Goal: Task Accomplishment & Management: Complete application form

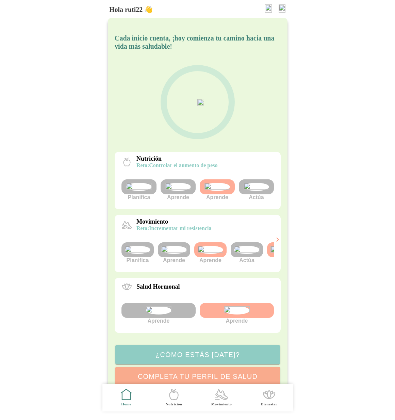
click at [262, 191] on img at bounding box center [257, 187] width 26 height 8
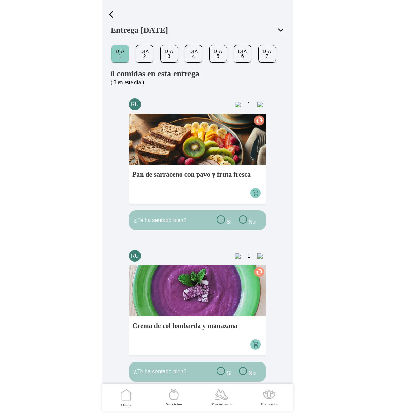
click at [111, 13] on span "button" at bounding box center [111, 14] width 10 height 10
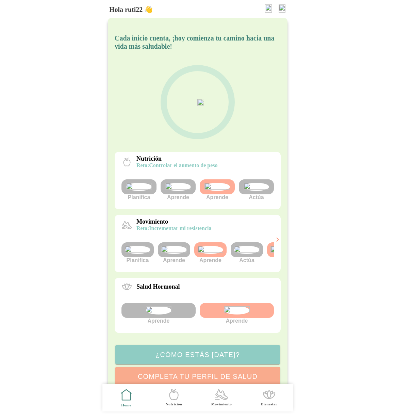
click at [265, 7] on img at bounding box center [268, 8] width 7 height 8
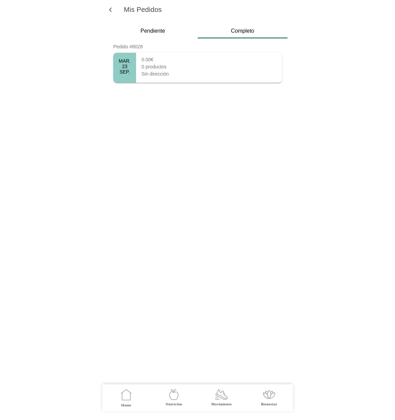
click at [132, 72] on div "MAR. 23 SEP." at bounding box center [124, 68] width 23 height 30
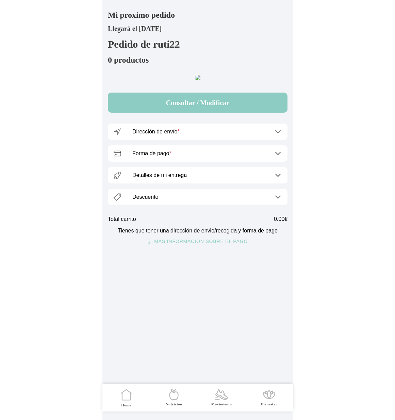
click at [216, 135] on ion-label "Dirección de envío *" at bounding box center [200, 132] width 136 height 6
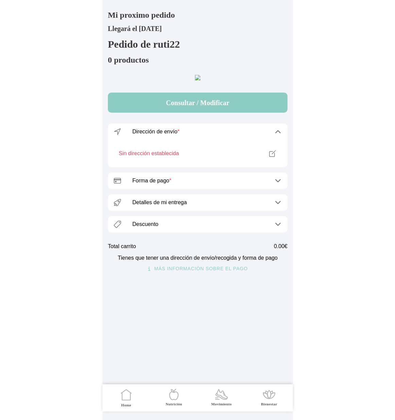
click at [216, 135] on ion-label "Dirección de envío *" at bounding box center [200, 132] width 136 height 6
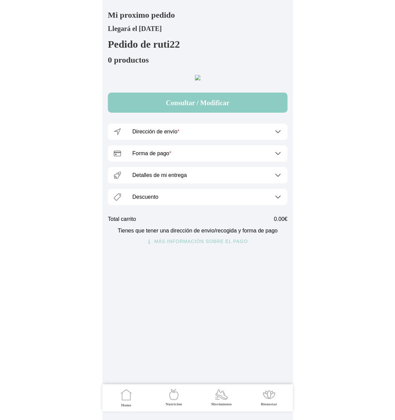
click at [126, 396] on icon ".cls-1 { stroke-width: 0px; } .cls-1, .cls-2 { fill: none; } .cls-2 { stroke-li…" at bounding box center [126, 395] width 14 height 14
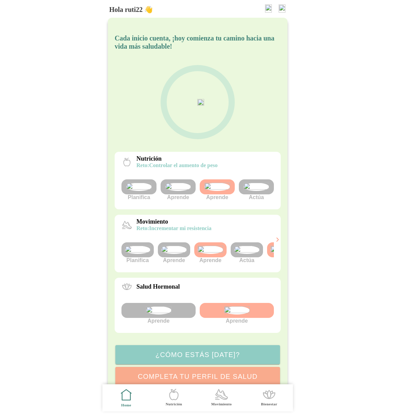
click at [220, 191] on img at bounding box center [218, 187] width 26 height 8
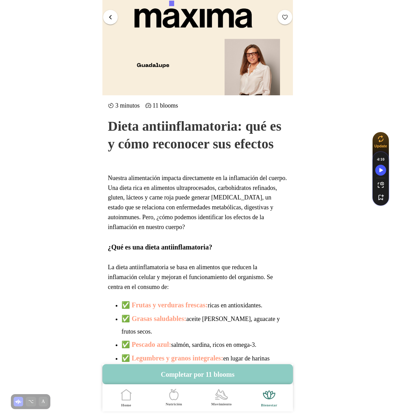
click at [110, 13] on button "button" at bounding box center [110, 17] width 15 height 15
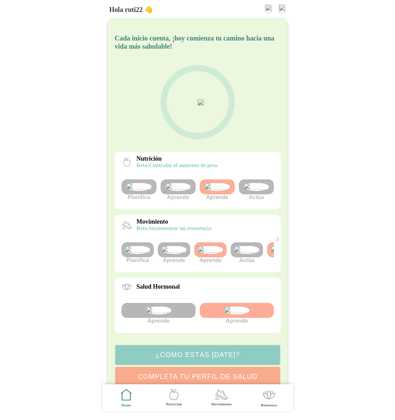
scroll to position [0, 26]
click at [284, 9] on img at bounding box center [282, 8] width 7 height 8
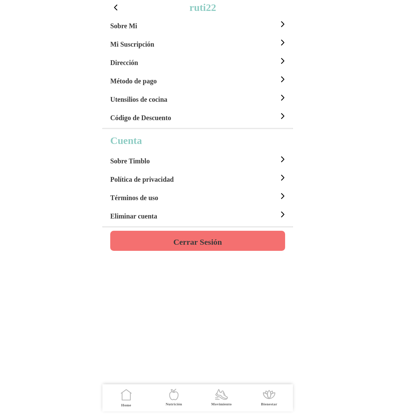
click at [199, 238] on h4 "Cerrar Sesión" at bounding box center [197, 242] width 49 height 8
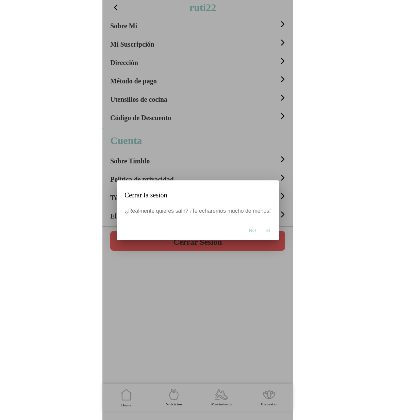
click at [267, 230] on span "Si" at bounding box center [268, 230] width 4 height 7
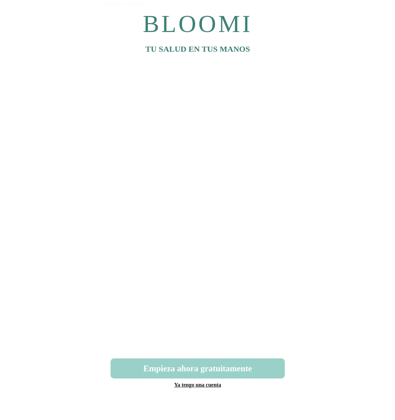
click at [206, 369] on button "Empieza ahora gratuitamente" at bounding box center [198, 369] width 174 height 20
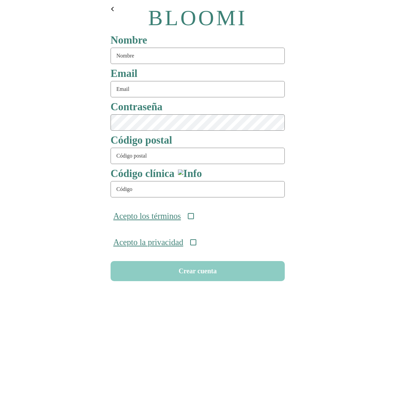
click at [133, 58] on input "text" at bounding box center [198, 56] width 174 height 16
type input "tag99"
type input "[EMAIL_ADDRESS][DOMAIN_NAME]"
type input "08911"
type input "ONC-UOM-001"
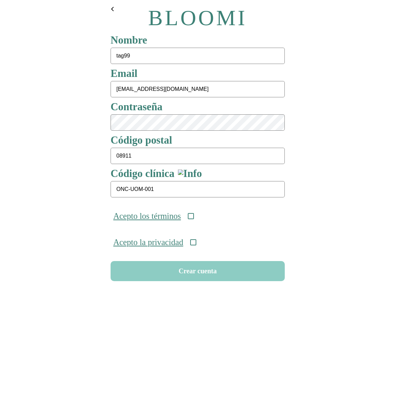
click at [194, 217] on icon at bounding box center [191, 216] width 6 height 6
click at [201, 248] on div "Acepto la privacidad" at bounding box center [198, 242] width 180 height 26
click at [196, 244] on icon at bounding box center [193, 242] width 6 height 6
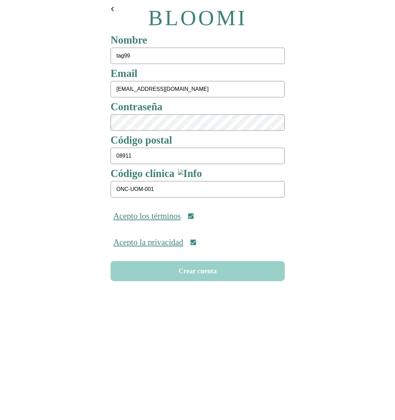
click at [194, 272] on button "Crear cuenta" at bounding box center [198, 271] width 174 height 20
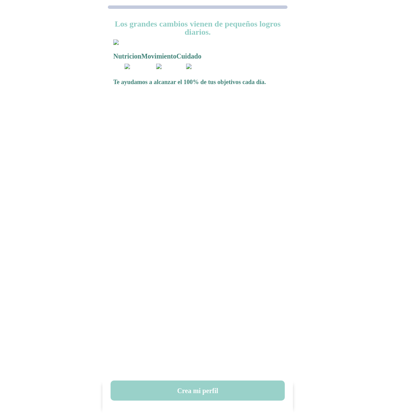
click at [188, 385] on button "Crea mi perfil" at bounding box center [198, 391] width 174 height 20
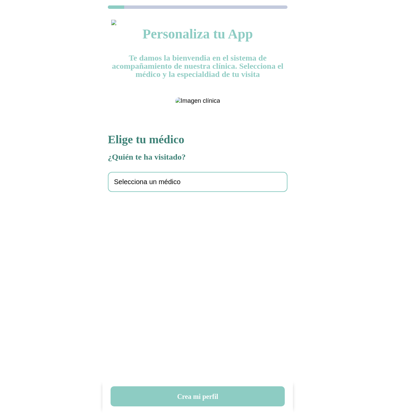
click at [160, 186] on span "Selecciona un médico" at bounding box center [147, 182] width 67 height 8
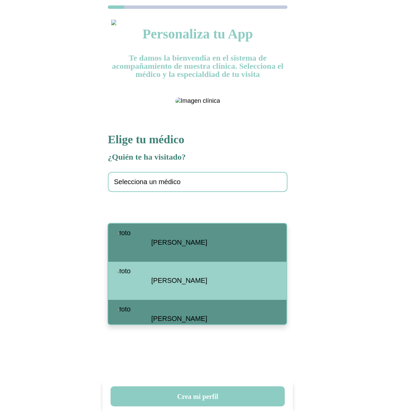
click at [173, 247] on div "[PERSON_NAME]" at bounding box center [197, 243] width 178 height 38
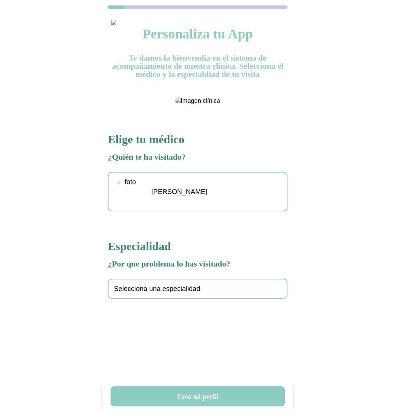
click at [159, 293] on span "Selecciona una especialidad" at bounding box center [157, 289] width 87 height 8
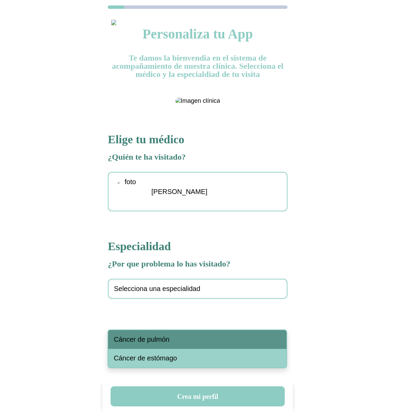
click at [155, 339] on span "Cáncer de pulmón" at bounding box center [142, 340] width 56 height 8
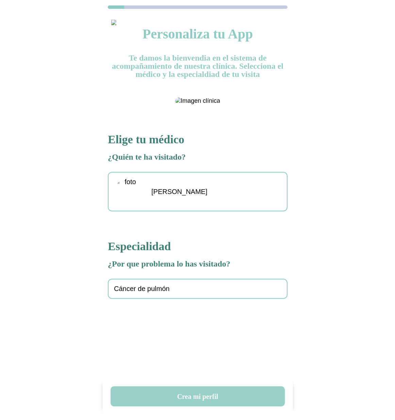
click at [202, 396] on button "Crea mi perfil" at bounding box center [198, 397] width 174 height 20
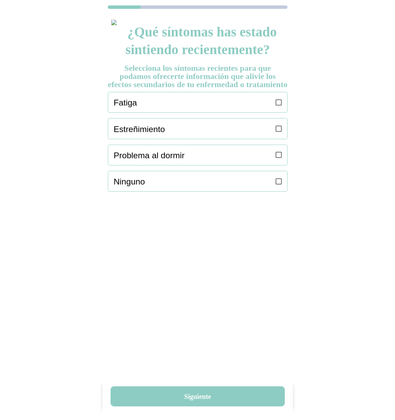
click at [278, 106] on icon at bounding box center [279, 102] width 6 height 6
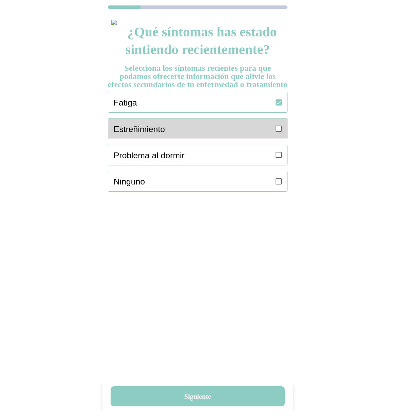
click at [278, 132] on icon at bounding box center [279, 129] width 6 height 6
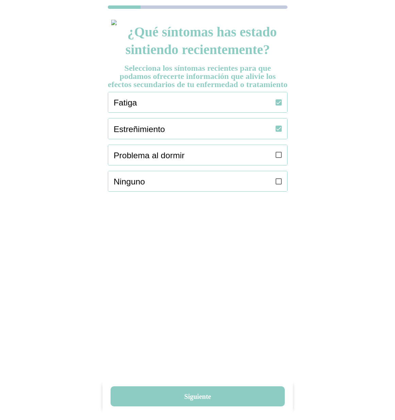
click at [278, 158] on icon at bounding box center [279, 155] width 6 height 6
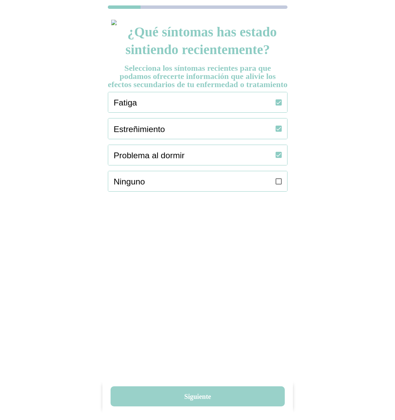
click at [198, 396] on button "Siguiente" at bounding box center [198, 397] width 174 height 20
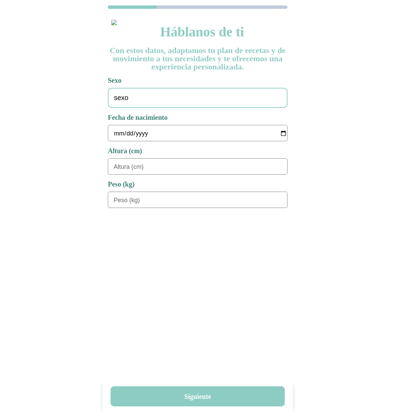
click at [165, 99] on div "sexo" at bounding box center [198, 98] width 180 height 20
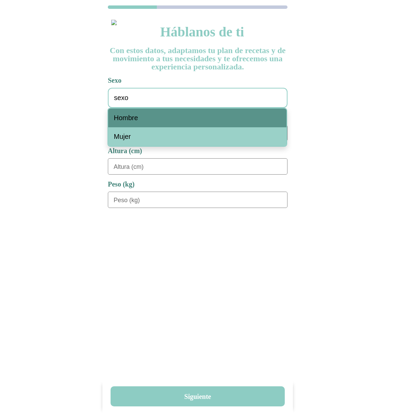
click at [137, 120] on span "Hombre" at bounding box center [126, 118] width 24 height 8
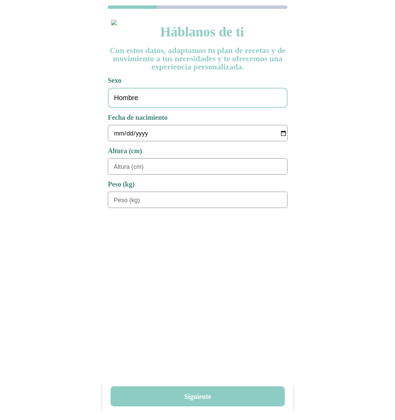
click at [118, 132] on input "date" at bounding box center [201, 133] width 174 height 16
type input "[PHONE_NUMBER]"
type input "[DATE]"
click at [137, 169] on input "tel" at bounding box center [201, 167] width 174 height 16
type input "180"
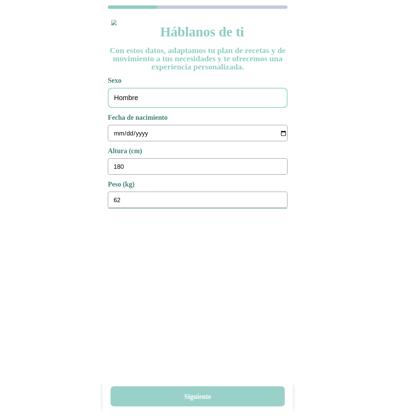
type input "62"
click at [202, 399] on button "Siguiente" at bounding box center [198, 397] width 174 height 20
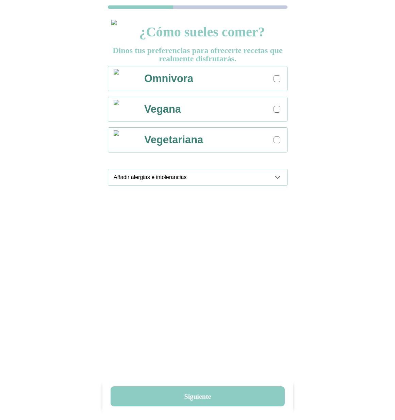
click at [278, 76] on div at bounding box center [277, 78] width 7 height 7
click at [281, 181] on div "Añadir alergias e intolerancias" at bounding box center [201, 177] width 174 height 16
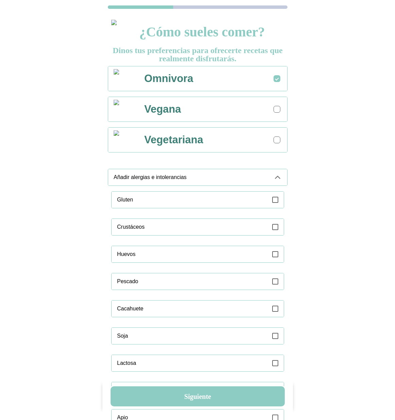
click at [282, 194] on div "Gluten" at bounding box center [200, 200] width 167 height 16
click at [267, 175] on ion-label "Añadir alergias e intolerancias" at bounding box center [191, 177] width 155 height 6
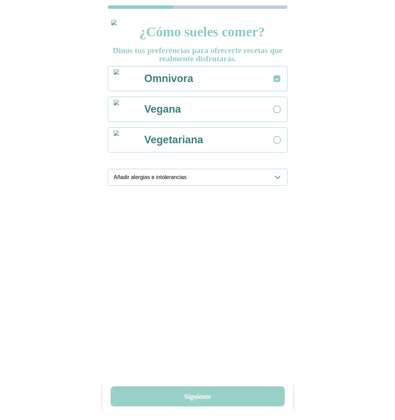
click at [210, 392] on button "Siguiente" at bounding box center [198, 397] width 174 height 20
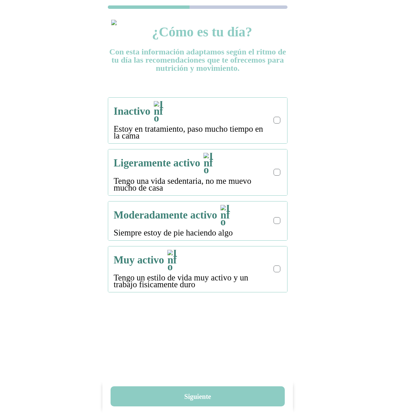
click at [230, 126] on p "Estoy en tratamiento, paso mucho tiempo en la cama" at bounding box center [192, 133] width 157 height 14
click at [278, 117] on div at bounding box center [277, 120] width 7 height 7
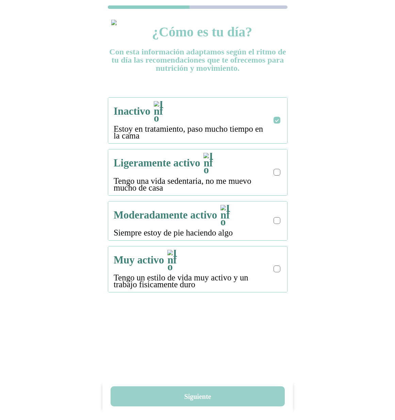
click at [191, 402] on button "Siguiente" at bounding box center [198, 397] width 174 height 20
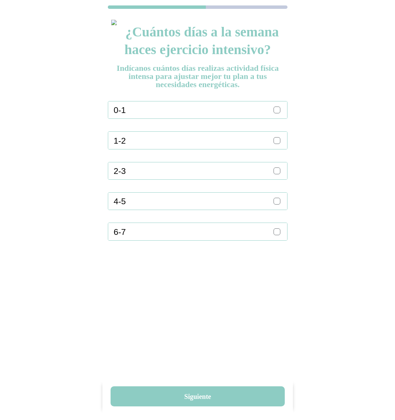
click at [282, 140] on div "1-2" at bounding box center [201, 140] width 174 height 17
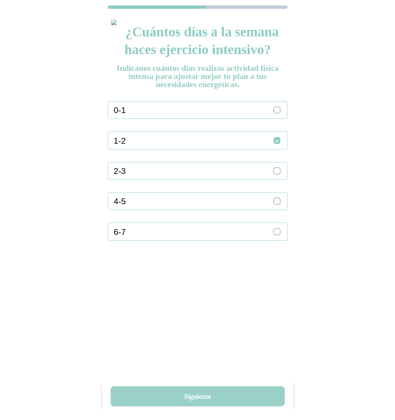
click at [205, 396] on button "Siguiente" at bounding box center [198, 397] width 174 height 20
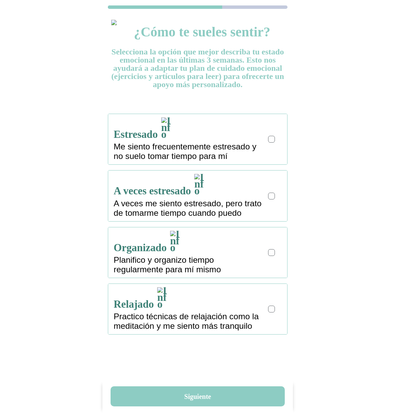
click at [267, 182] on div "A veces estresado A veces me siento estresado, pero trato de tomarme tiempo cua…" at bounding box center [201, 196] width 174 height 50
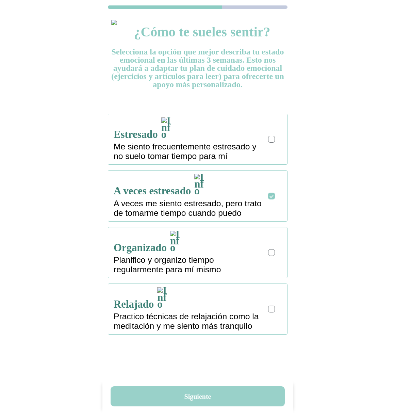
click at [191, 401] on button "Siguiente" at bounding box center [198, 397] width 174 height 20
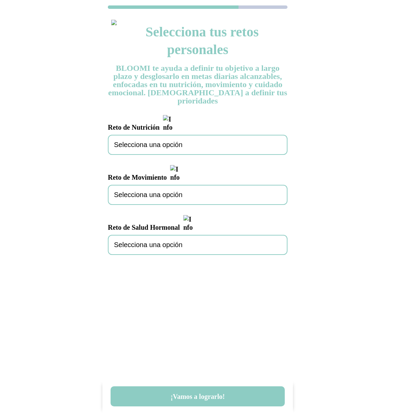
click at [186, 135] on div "Selecciona una opción" at bounding box center [198, 145] width 180 height 20
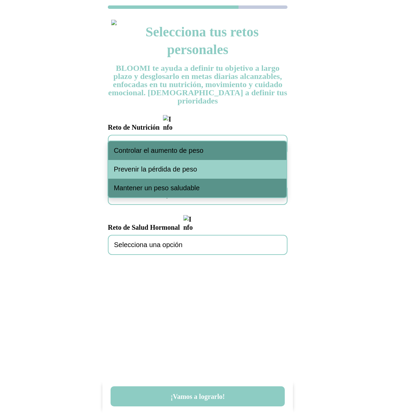
click at [187, 144] on div "Controlar el aumento de peso" at bounding box center [197, 150] width 178 height 19
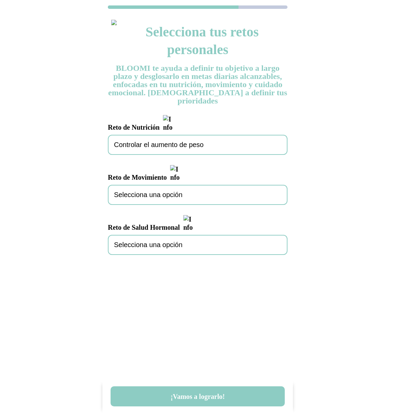
click at [181, 191] on span "Selecciona una opción" at bounding box center [148, 195] width 68 height 8
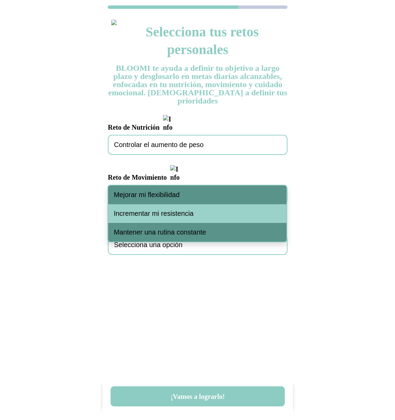
click at [184, 209] on div "Incrementar mi resistencia" at bounding box center [197, 213] width 178 height 19
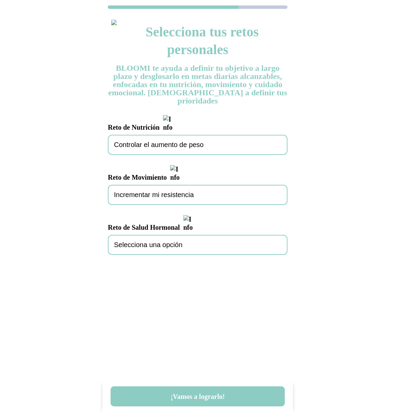
click at [175, 235] on div "Selecciona una opción" at bounding box center [198, 245] width 180 height 20
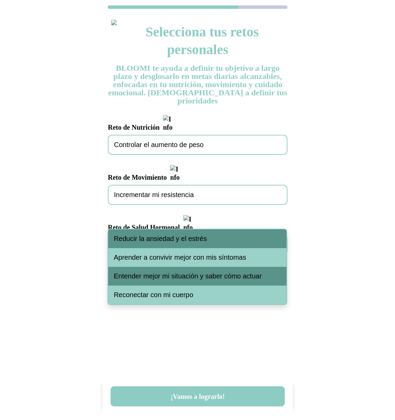
click at [178, 239] on span "Reducir la ansiedad y el estrés" at bounding box center [160, 239] width 93 height 8
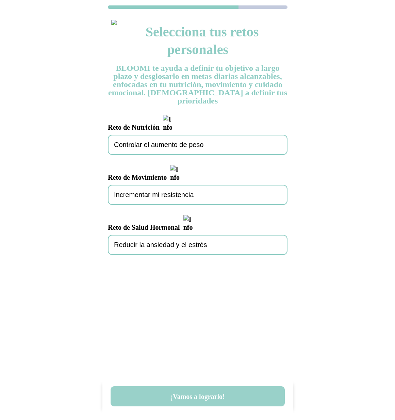
click at [210, 400] on button "¡Vamos a lograrlo!" at bounding box center [198, 397] width 174 height 20
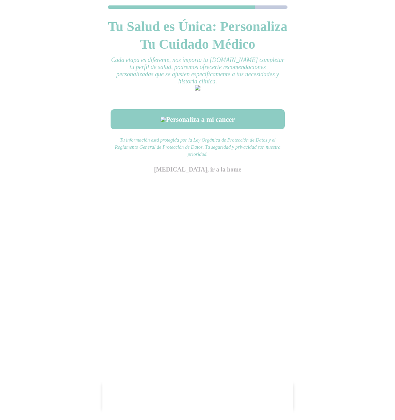
click at [205, 173] on link "[MEDICAL_DATA], ir a la home" at bounding box center [197, 169] width 87 height 7
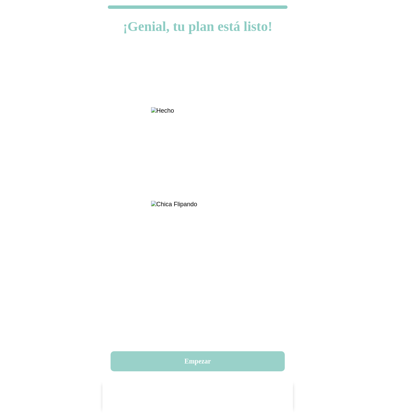
click at [210, 360] on button "Empezar" at bounding box center [198, 361] width 174 height 20
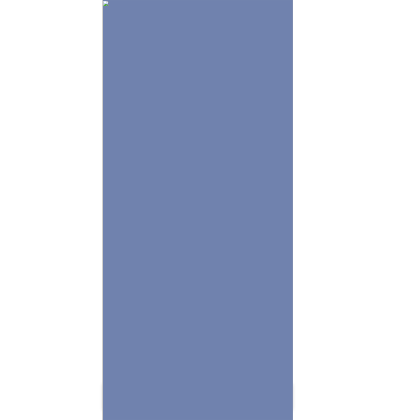
click at [220, 300] on img at bounding box center [198, 210] width 191 height 420
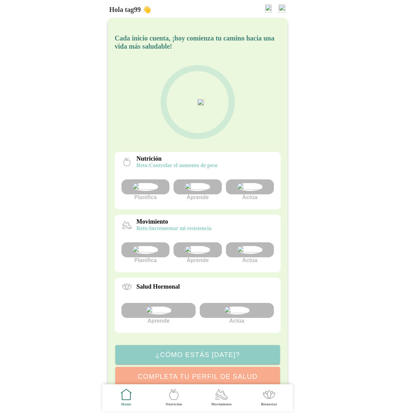
click at [251, 194] on div at bounding box center [250, 186] width 48 height 15
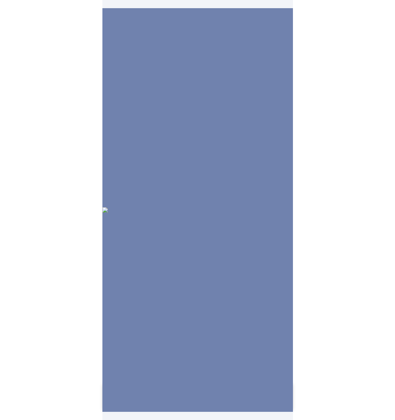
click at [204, 207] on img at bounding box center [198, 209] width 191 height 5
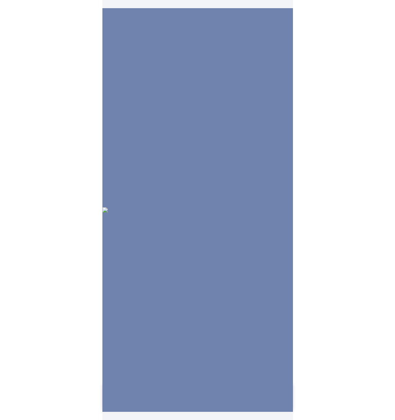
click at [204, 207] on img at bounding box center [198, 209] width 191 height 5
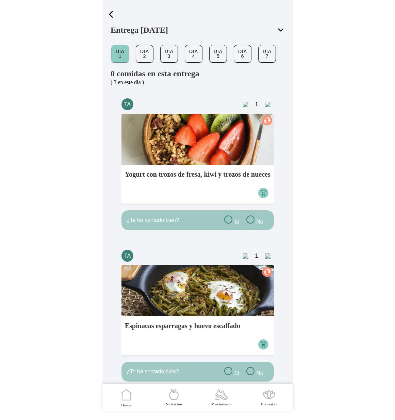
click at [112, 16] on span "button" at bounding box center [111, 14] width 10 height 10
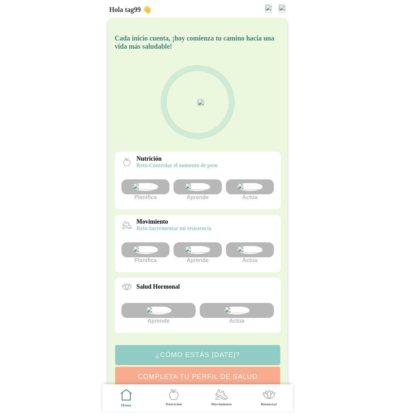
click at [249, 254] on img at bounding box center [250, 250] width 26 height 8
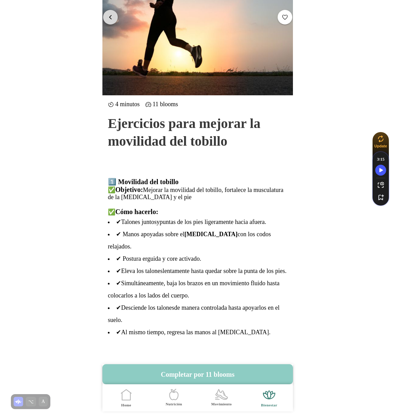
click at [112, 15] on span "button" at bounding box center [110, 17] width 6 height 6
